Goal: Task Accomplishment & Management: Manage account settings

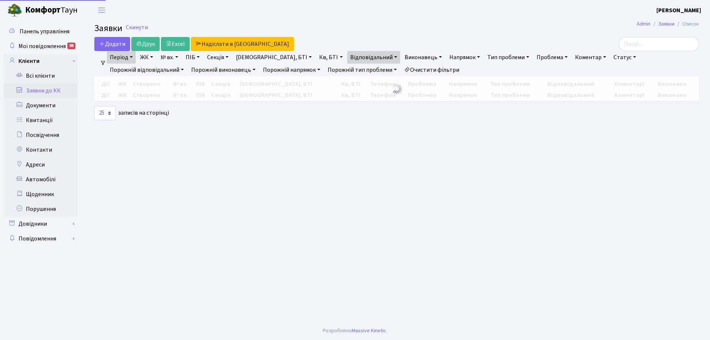
select select "25"
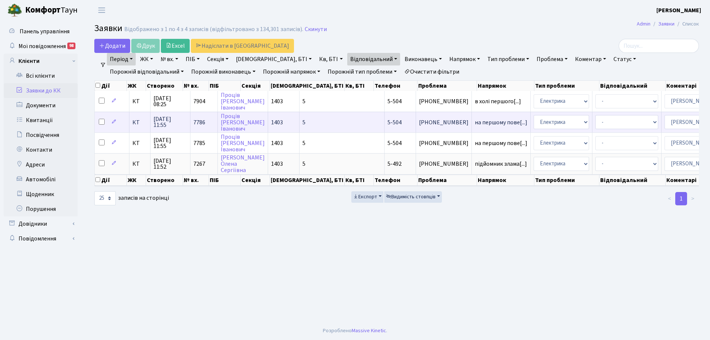
click at [299, 123] on td "5" at bounding box center [341, 122] width 85 height 21
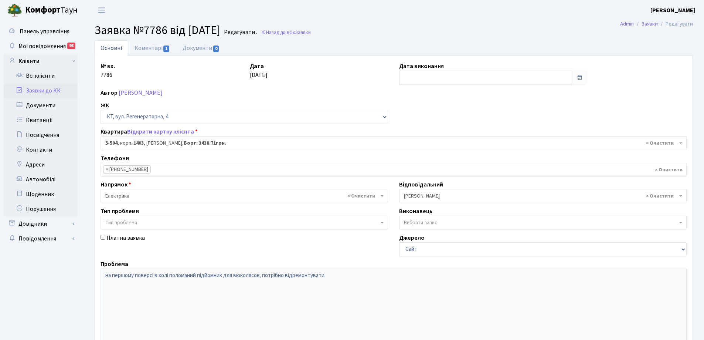
select select "2032"
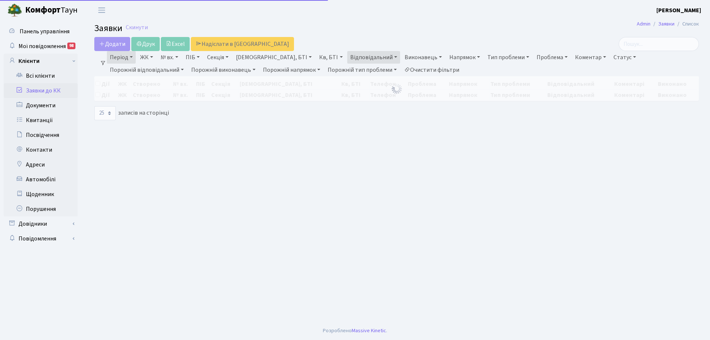
select select "25"
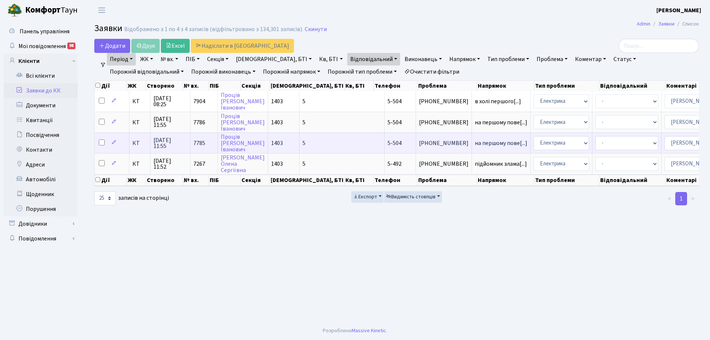
click at [311, 143] on td "5" at bounding box center [341, 142] width 85 height 21
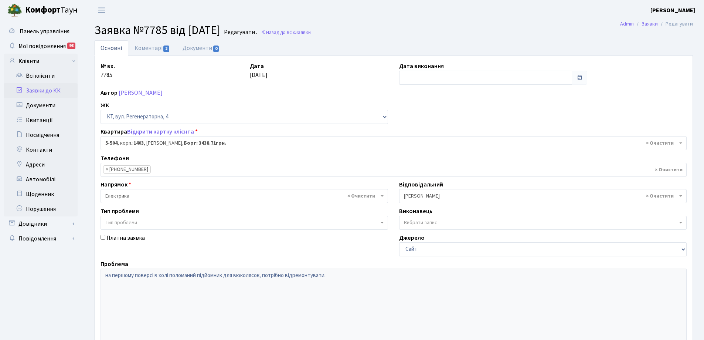
select select "2032"
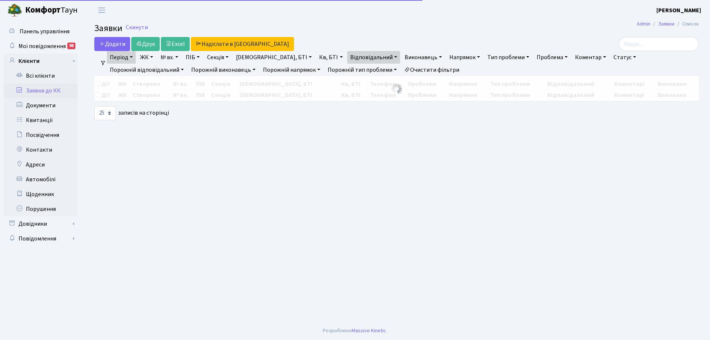
select select "25"
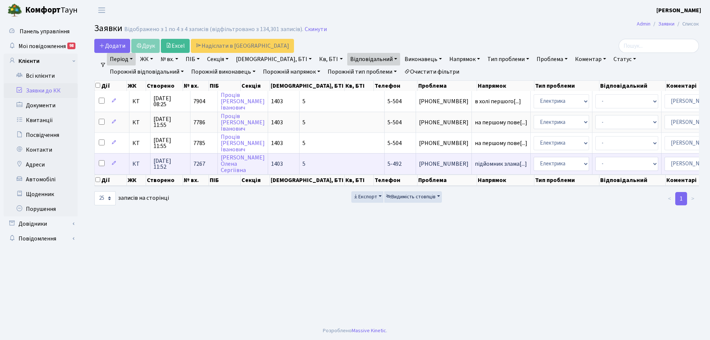
click at [299, 165] on td "5" at bounding box center [341, 163] width 85 height 21
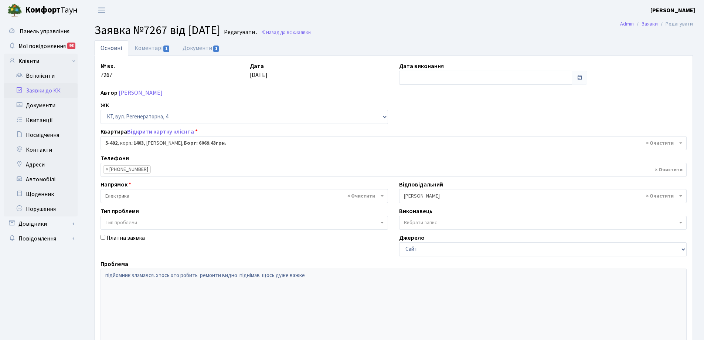
select select "2020"
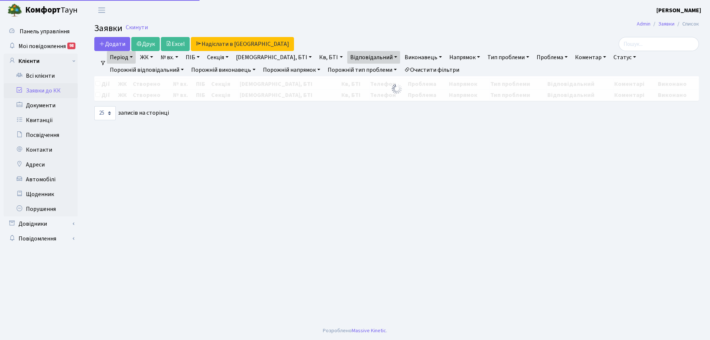
select select "25"
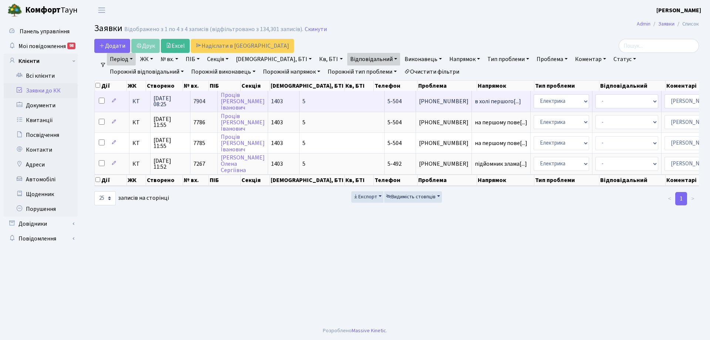
click at [384, 97] on td "5-504" at bounding box center [399, 101] width 31 height 20
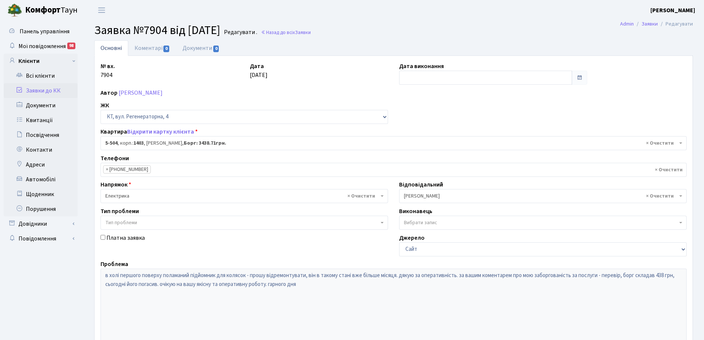
select select "2032"
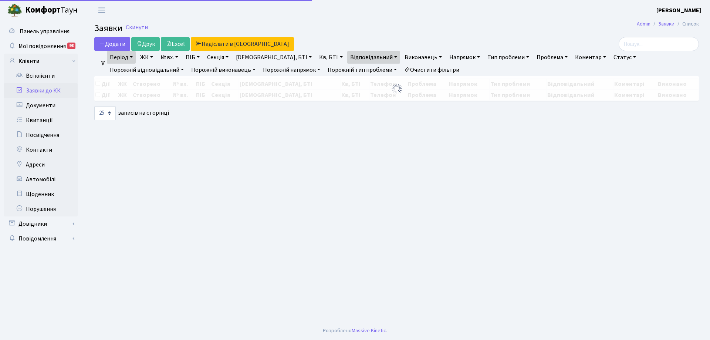
select select "25"
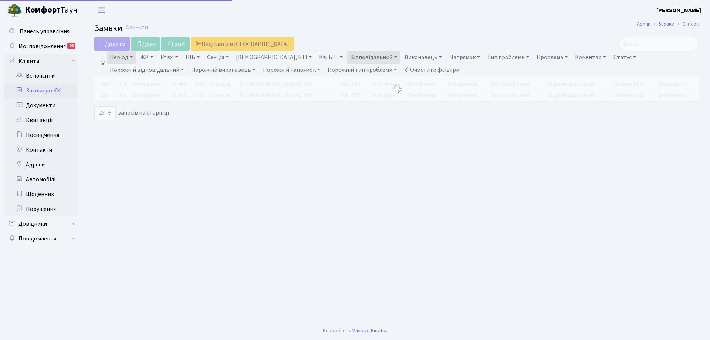
select select "25"
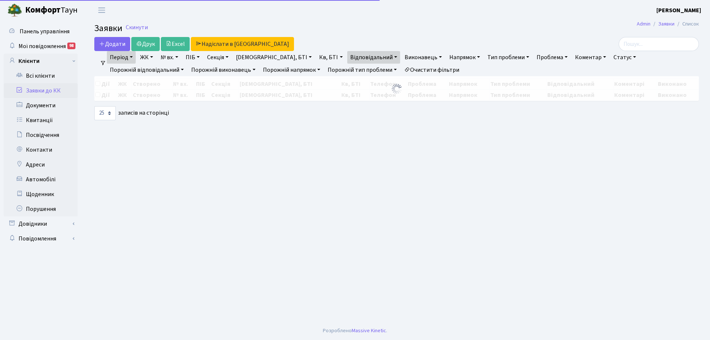
select select "25"
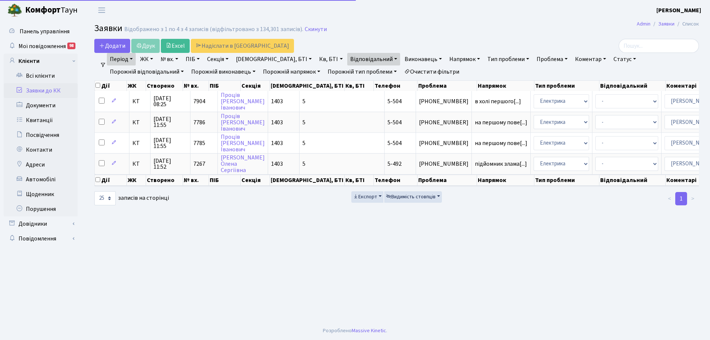
select select "25"
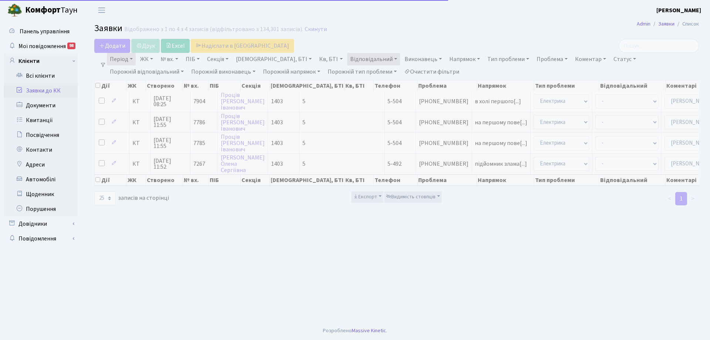
select select "25"
